Goal: Task Accomplishment & Management: Use online tool/utility

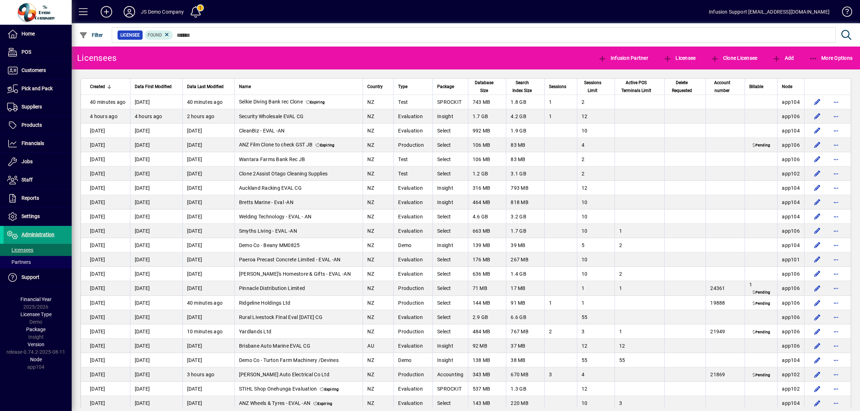
click at [192, 35] on input "text" at bounding box center [501, 35] width 657 height 10
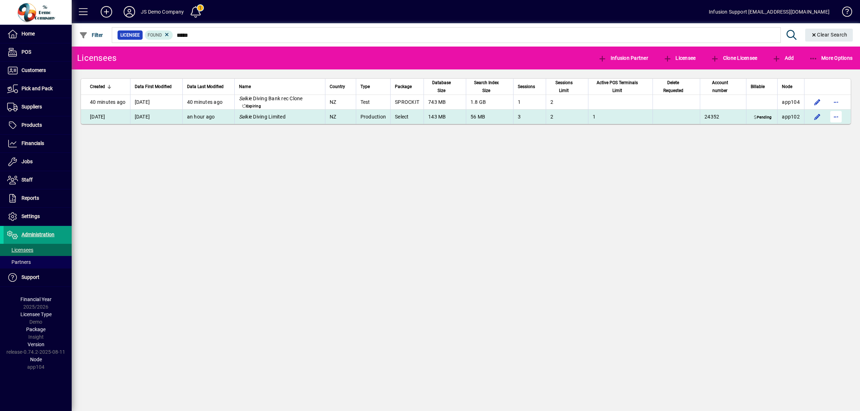
type input "*****"
click at [830, 118] on span "button" at bounding box center [835, 116] width 17 height 17
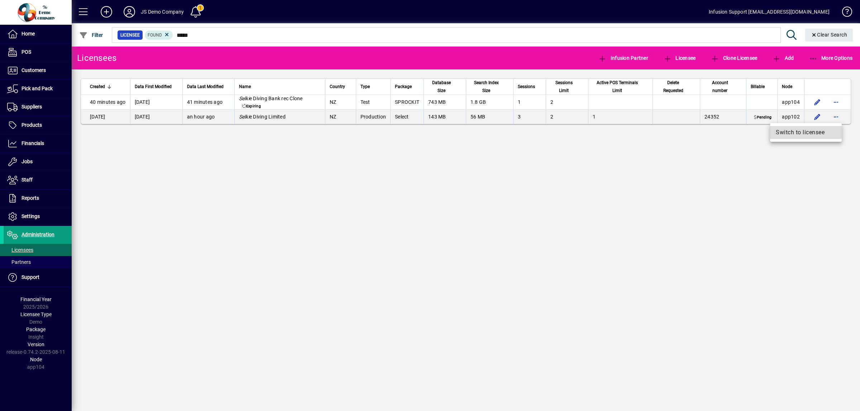
click at [810, 131] on span "Switch to licensee" at bounding box center [806, 132] width 60 height 9
